Goal: Entertainment & Leisure: Browse casually

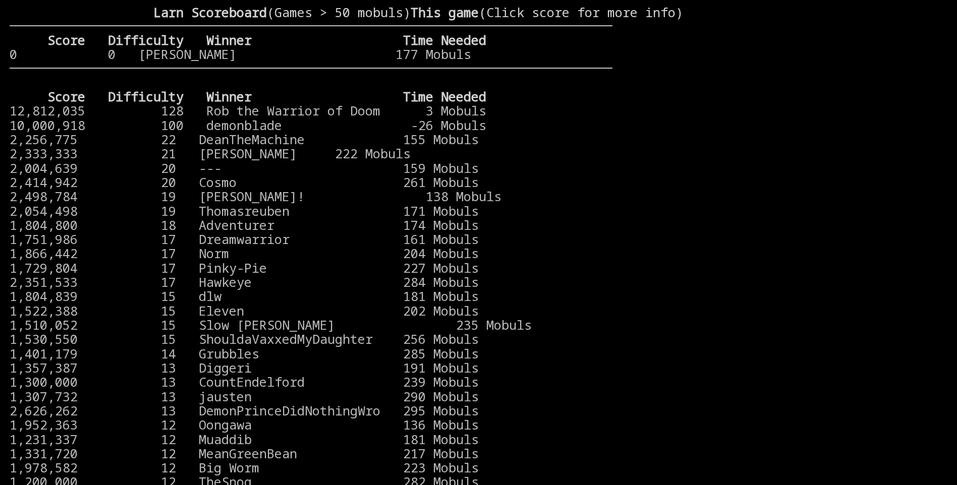
click at [694, 198] on stats at bounding box center [779, 233] width 335 height 456
